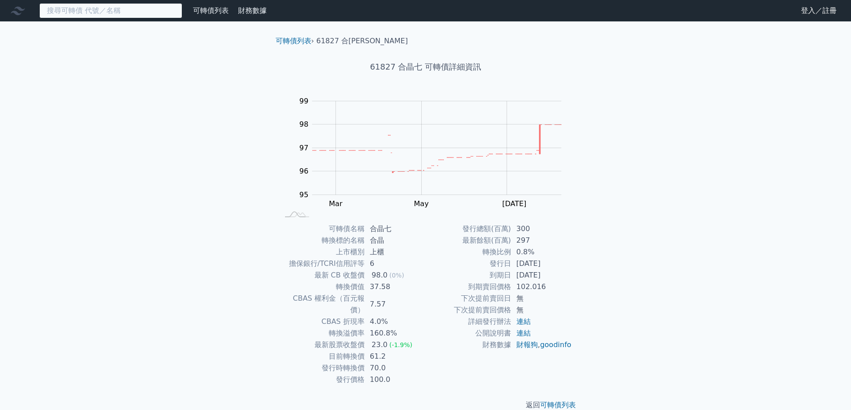
click at [102, 8] on input at bounding box center [110, 10] width 143 height 15
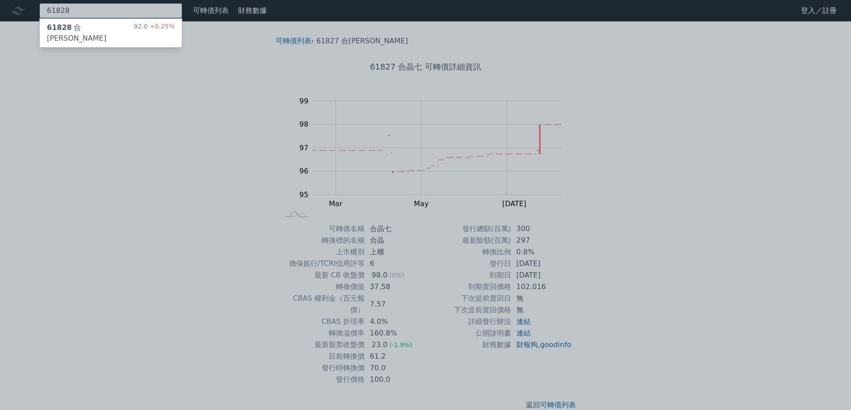
type input "61828"
click at [82, 23] on div "61828 合[PERSON_NAME]" at bounding box center [90, 32] width 87 height 21
click at [605, 265] on div at bounding box center [425, 205] width 851 height 410
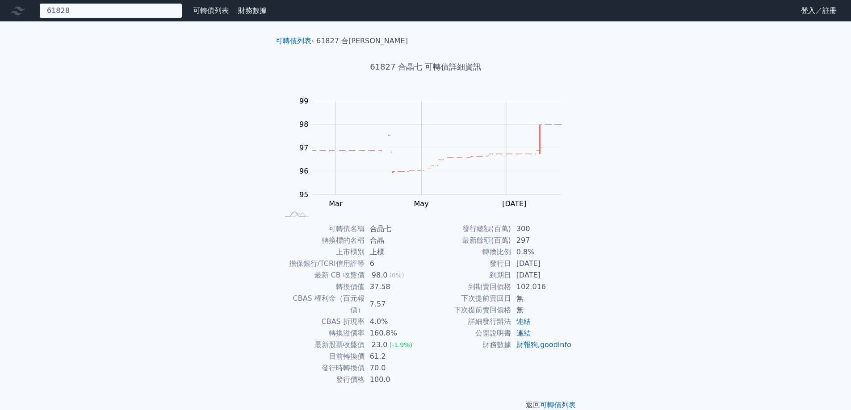
click at [170, 15] on div "61828 61828 合晶八 92.0 +0.25%" at bounding box center [110, 10] width 143 height 15
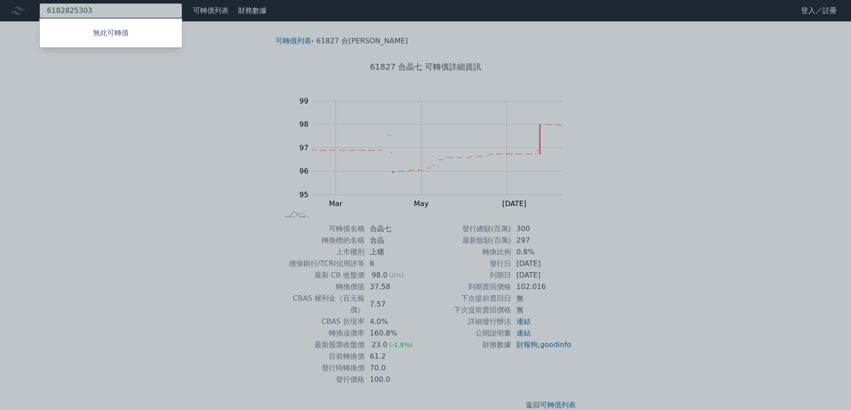
type input "6182825303"
drag, startPoint x: 144, startPoint y: 9, endPoint x: 0, endPoint y: -13, distance: 145.5
click at [0, 0] on html "6182825303 無此可轉債 可轉債列表 財務數據 可轉債列表 財務數據 登入／註冊 登入／註冊 可轉債列表 › 61827 合晶七 61827 合晶七 …" at bounding box center [425, 212] width 851 height 425
click at [113, 4] on div at bounding box center [425, 205] width 851 height 410
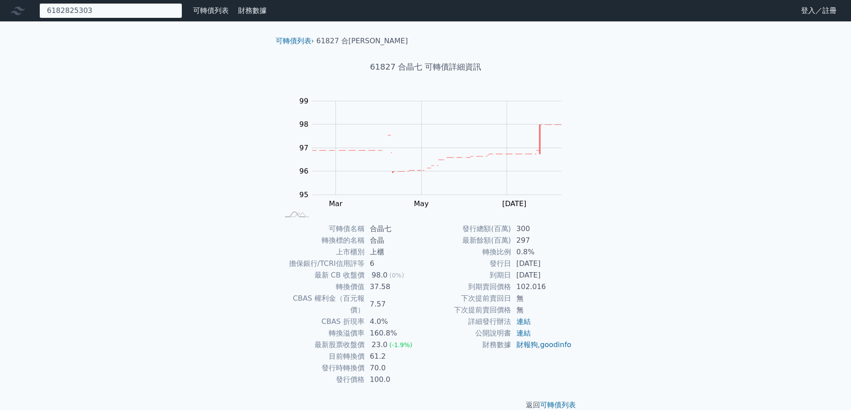
click at [103, 9] on div "6182825303 無此可轉債" at bounding box center [110, 10] width 143 height 15
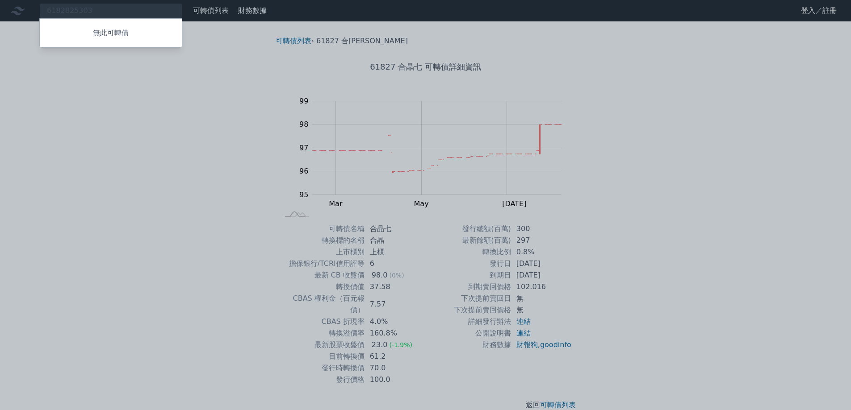
drag, startPoint x: 103, startPoint y: 9, endPoint x: 57, endPoint y: 10, distance: 46.0
click at [57, 10] on div at bounding box center [425, 205] width 851 height 410
click at [58, 10] on div "6182825303 無此可轉債" at bounding box center [110, 10] width 143 height 15
drag, startPoint x: 85, startPoint y: 8, endPoint x: 72, endPoint y: 11, distance: 13.6
click at [72, 11] on div at bounding box center [425, 205] width 851 height 410
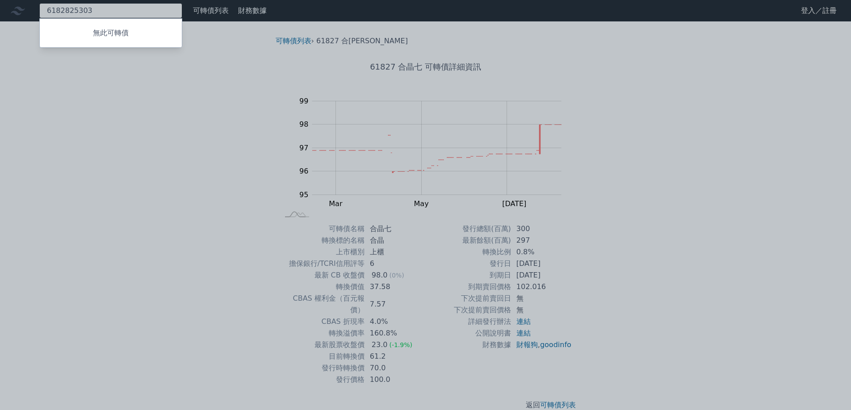
click at [72, 11] on div "6182825303 無此可轉債" at bounding box center [110, 10] width 143 height 15
click at [87, 12] on div at bounding box center [425, 205] width 851 height 410
click at [87, 12] on div "6182825303 無此可轉債" at bounding box center [110, 10] width 143 height 15
type input "25303"
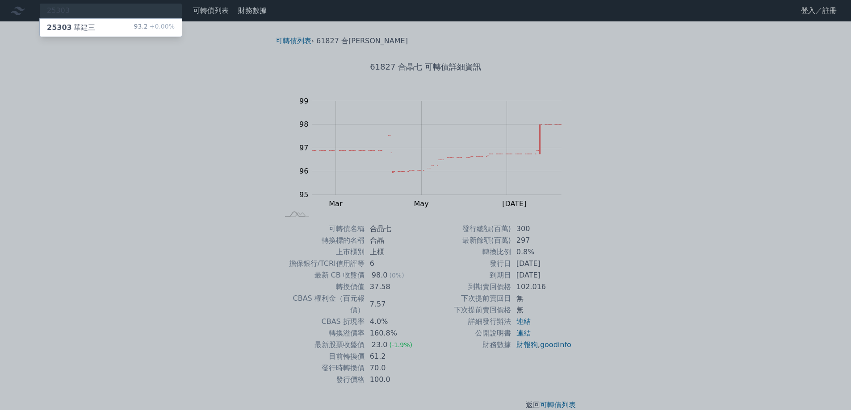
click at [88, 26] on div "25303 華建三" at bounding box center [71, 27] width 48 height 11
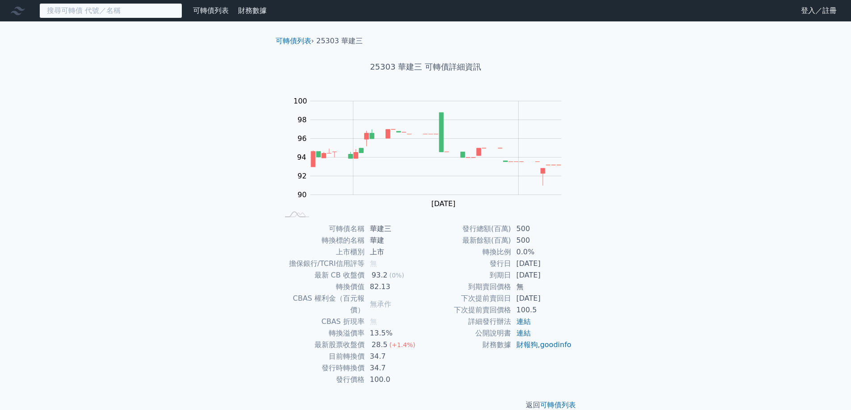
click at [119, 13] on input at bounding box center [110, 10] width 143 height 15
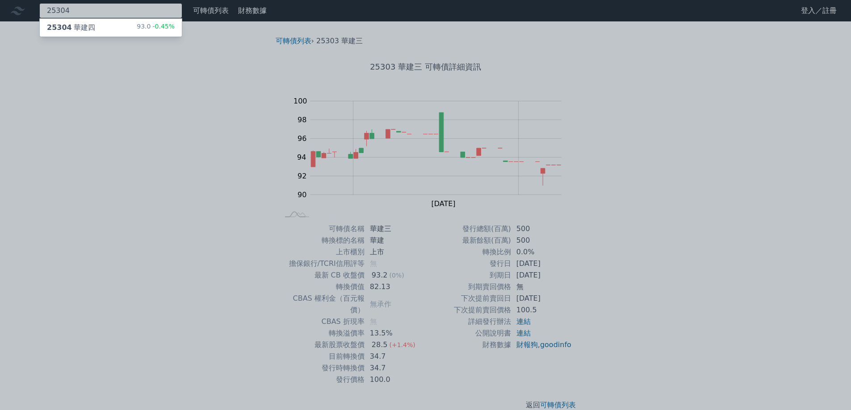
type input "25304"
click at [113, 22] on div "25304 華建四 93.0 -0.45%" at bounding box center [111, 28] width 142 height 18
